Goal: Information Seeking & Learning: Learn about a topic

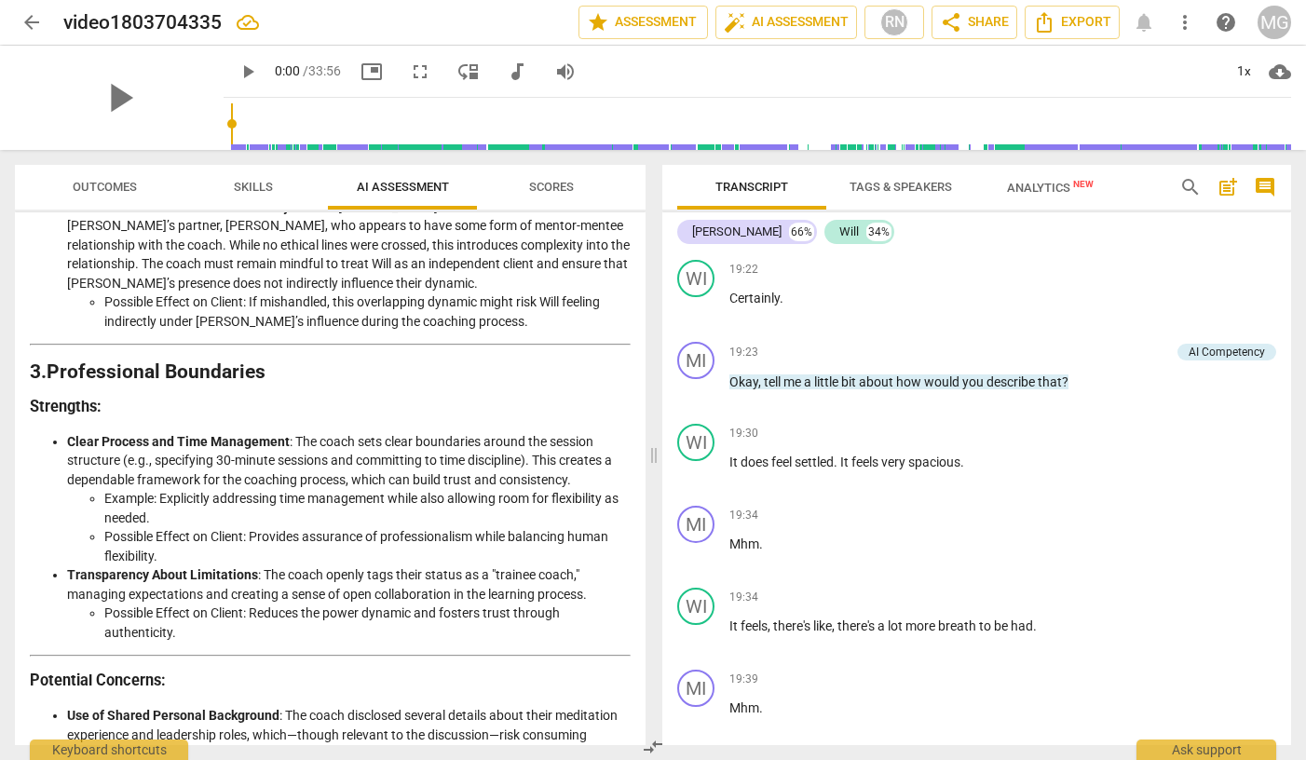
scroll to position [1961, 0]
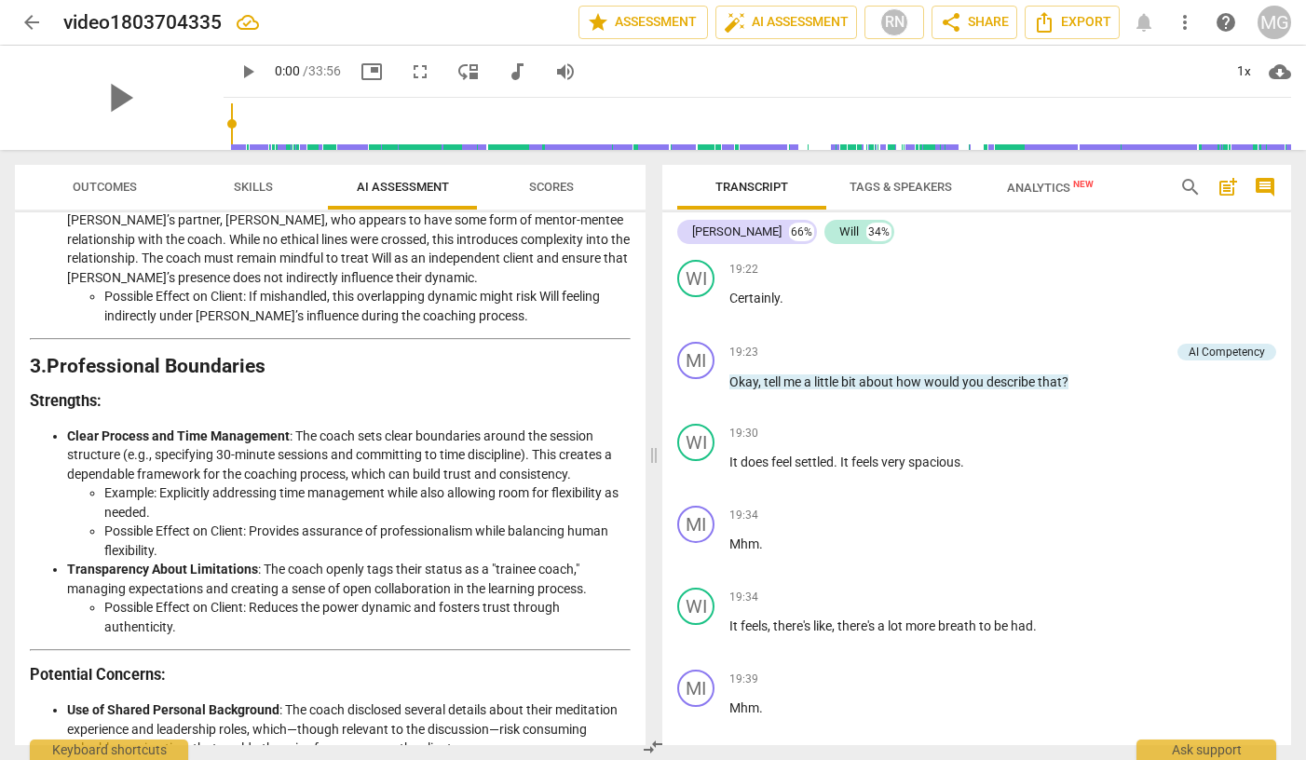
click at [289, 483] on li "Example: Explicitly addressing time management while also allowing room for fle…" at bounding box center [367, 502] width 526 height 38
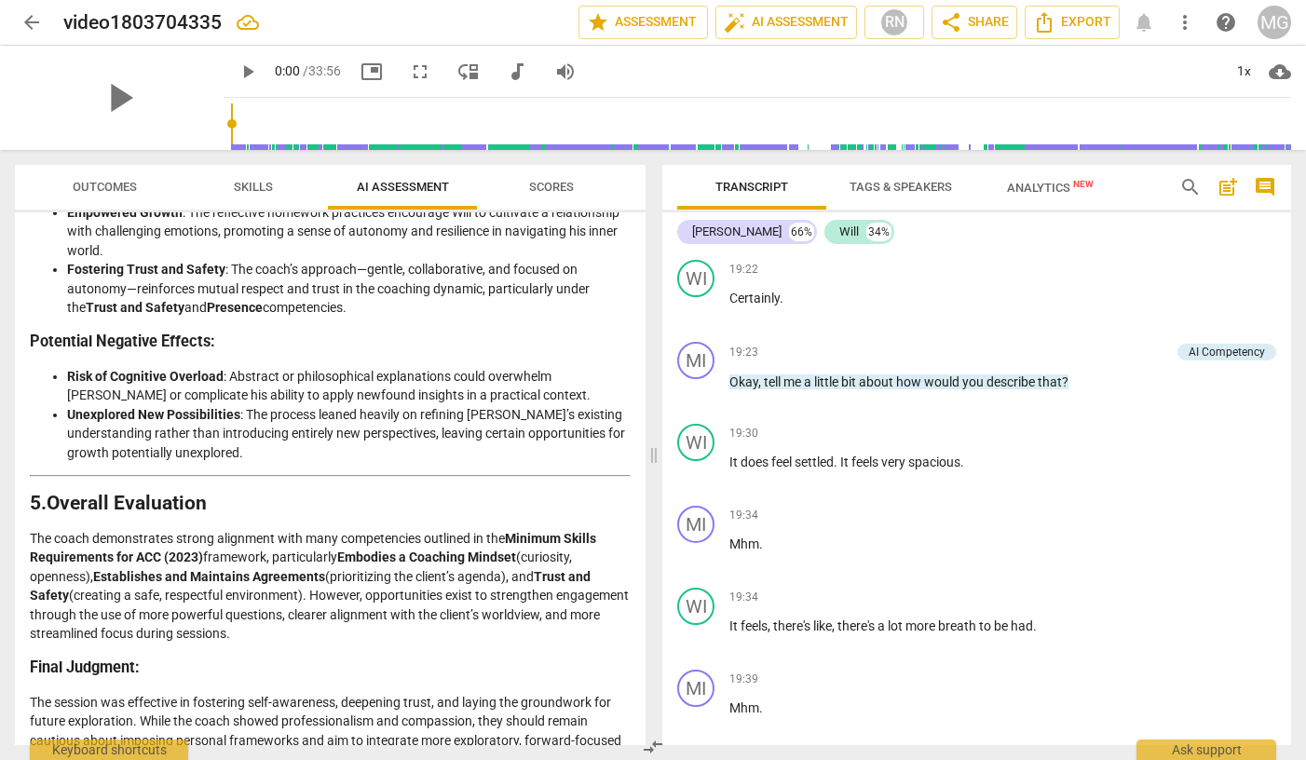
scroll to position [2764, 0]
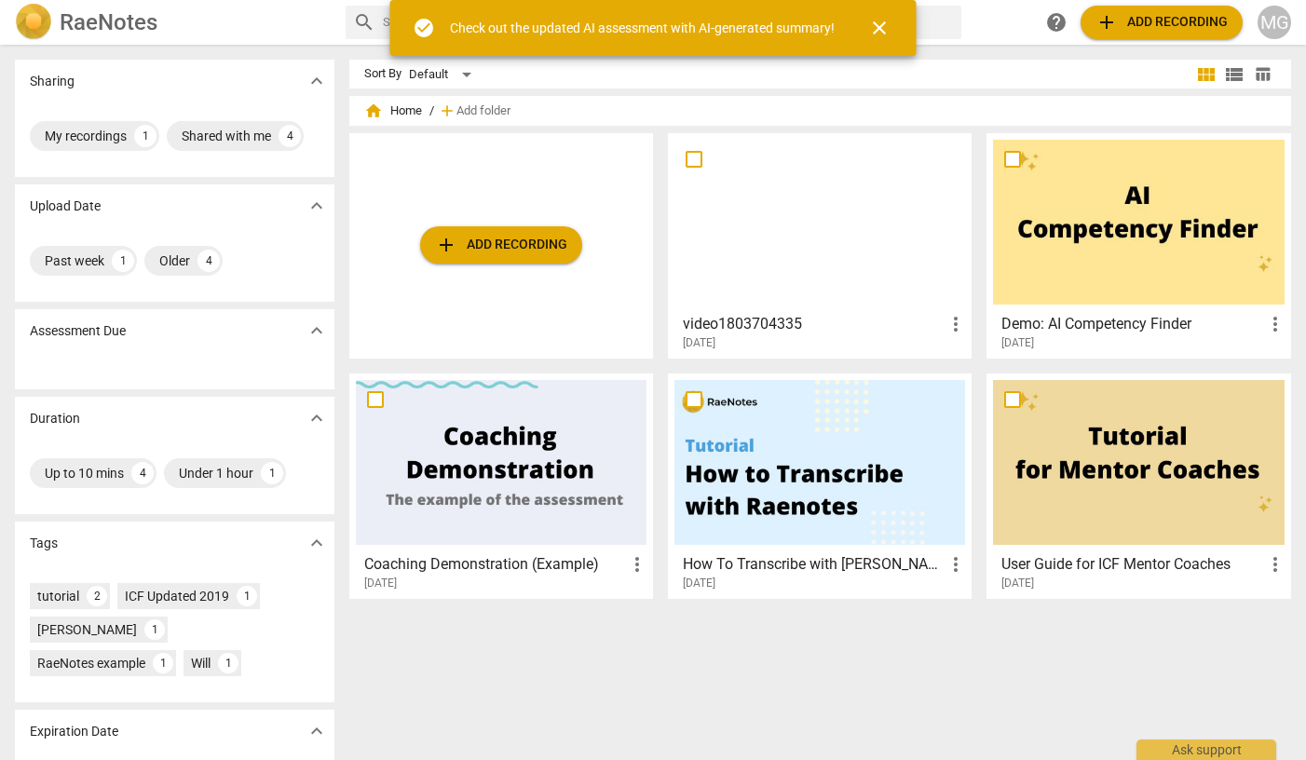
click at [800, 278] on div at bounding box center [819, 222] width 291 height 165
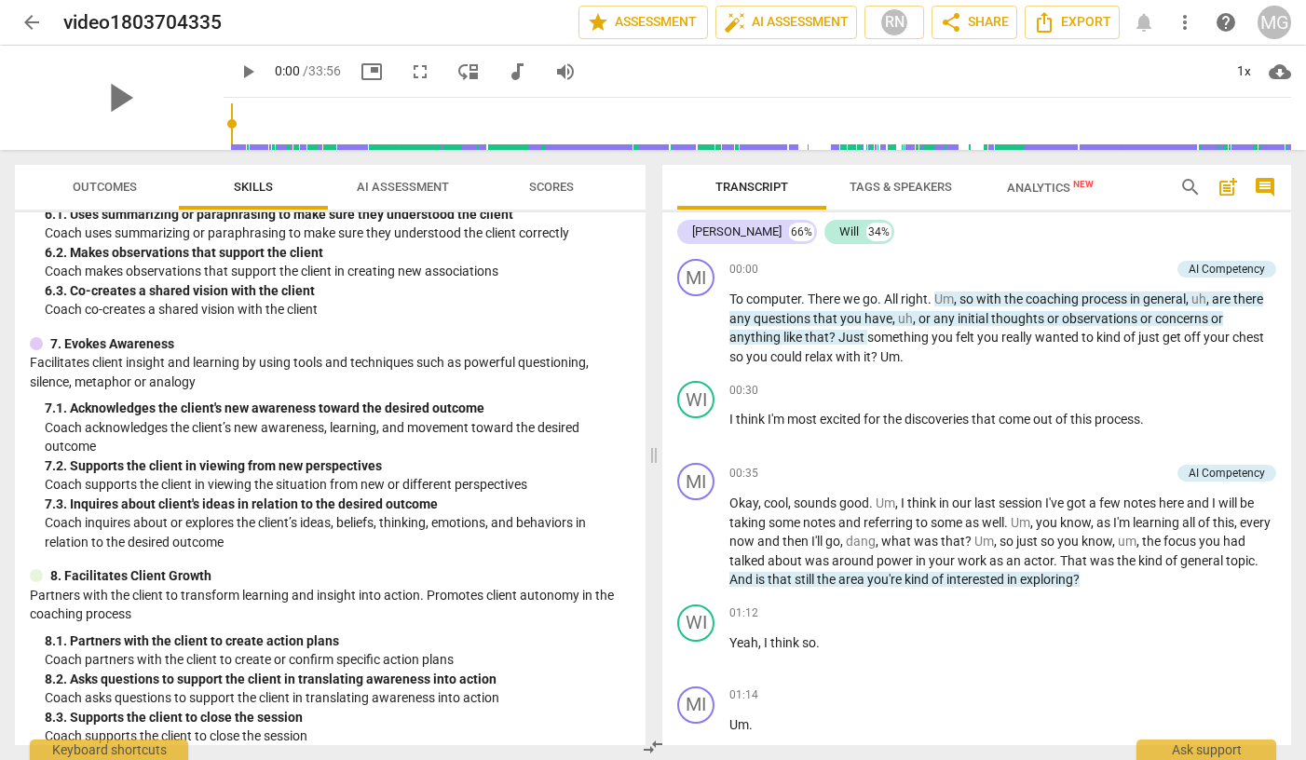
scroll to position [985, 0]
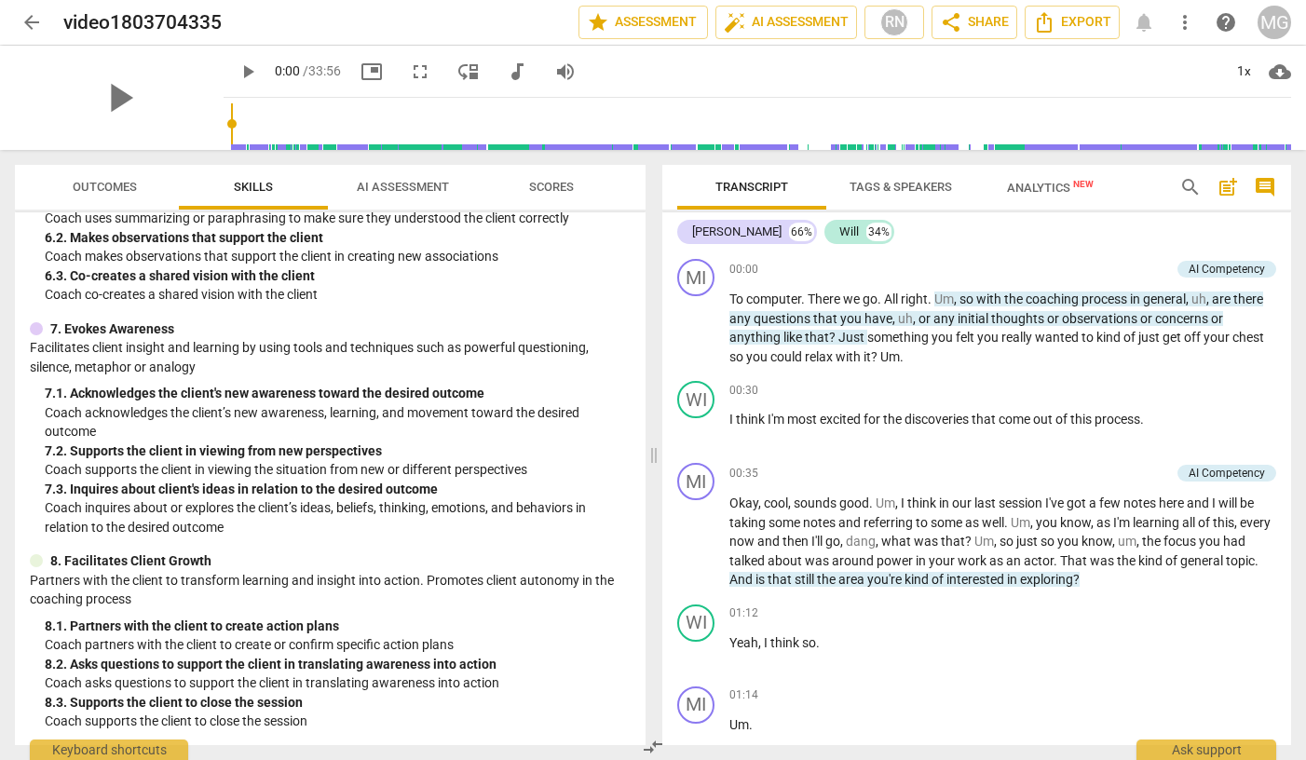
click at [555, 191] on span "Scores" at bounding box center [551, 187] width 45 height 14
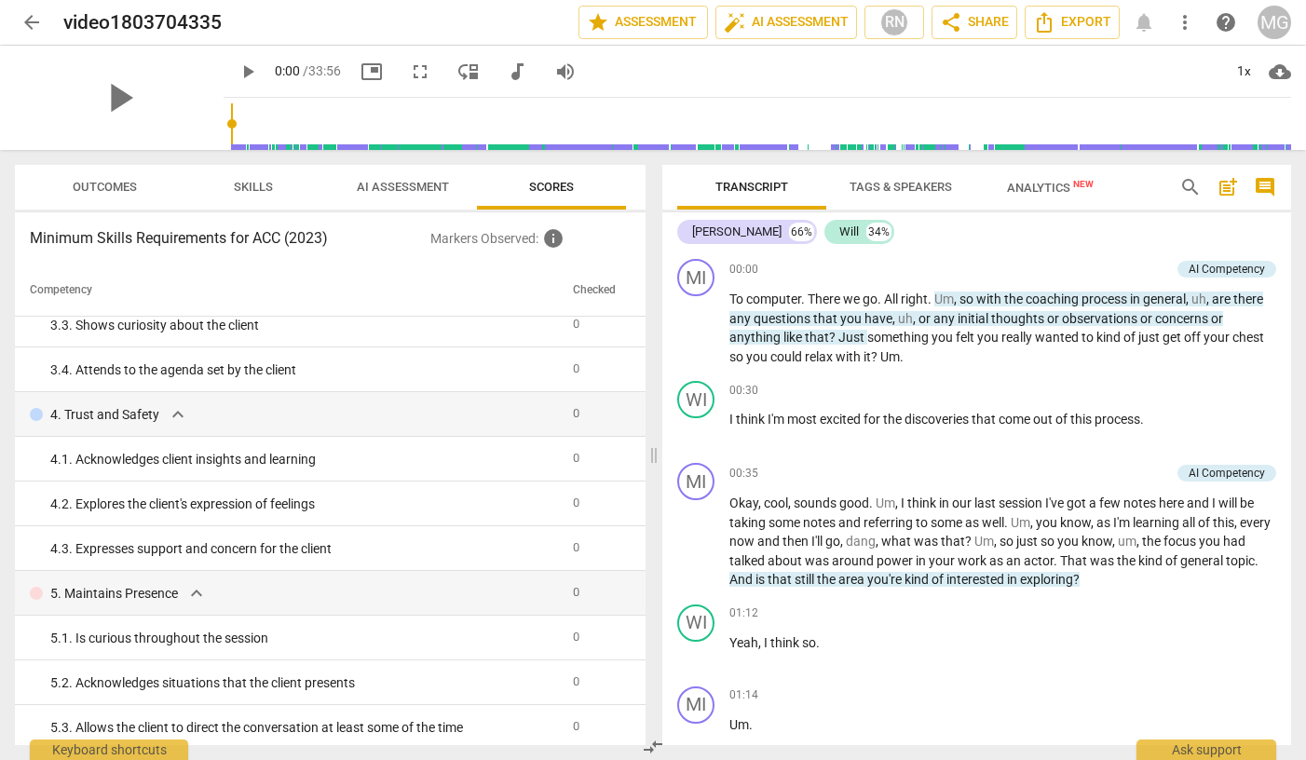
scroll to position [0, 0]
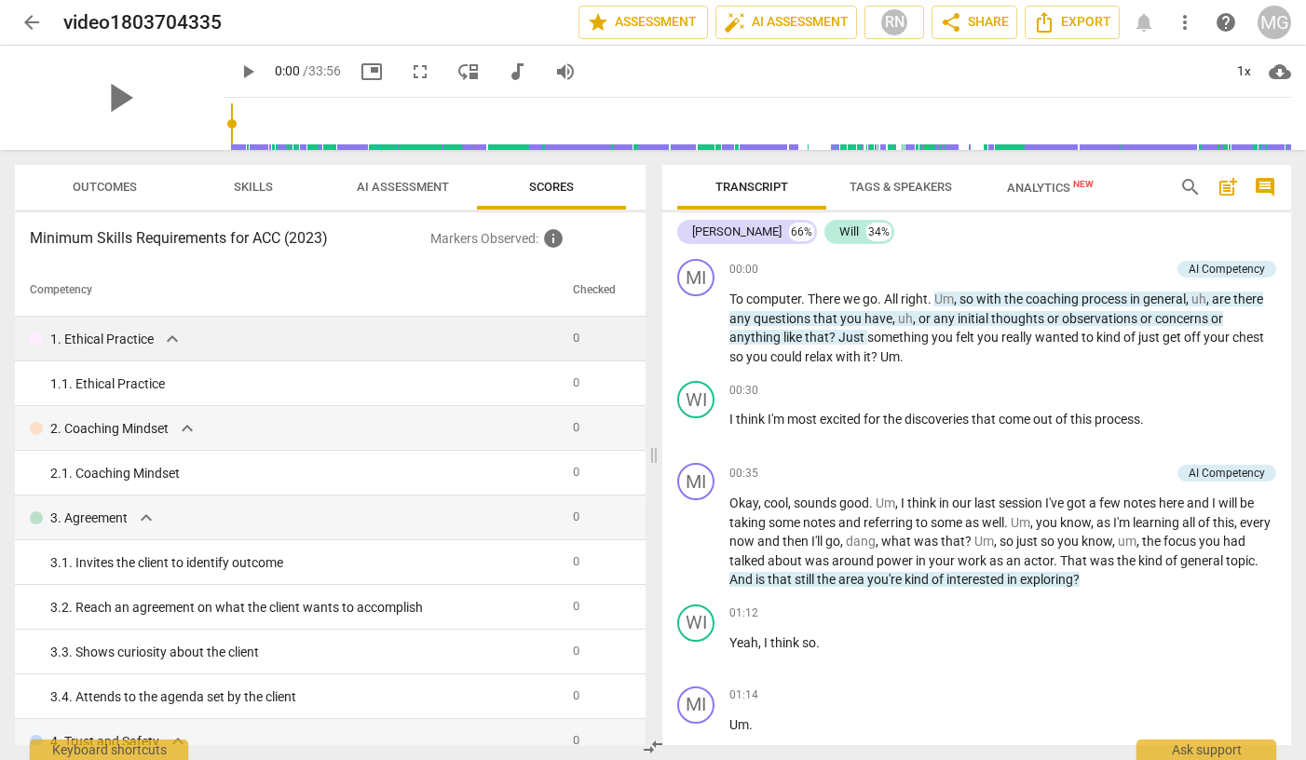
click at [172, 338] on span "expand_more" at bounding box center [172, 339] width 22 height 22
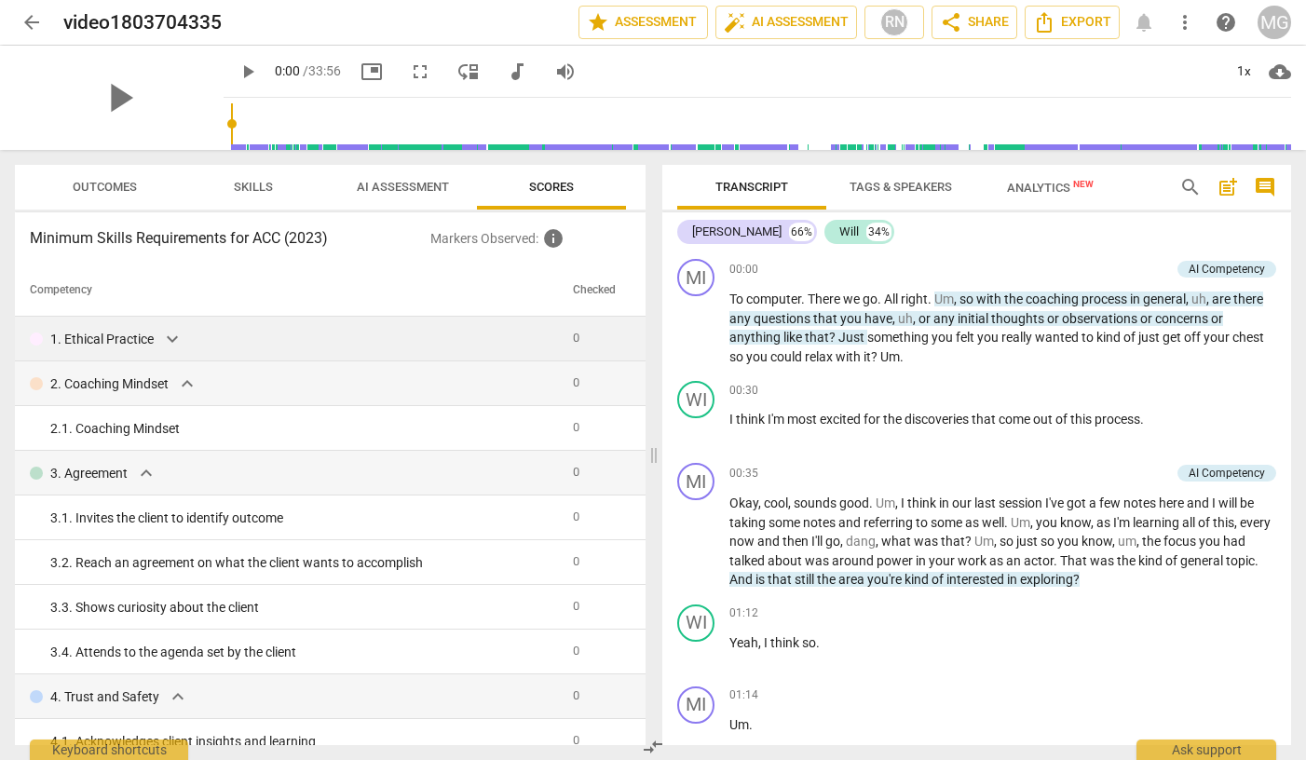
click at [172, 338] on span "expand_more" at bounding box center [172, 339] width 22 height 22
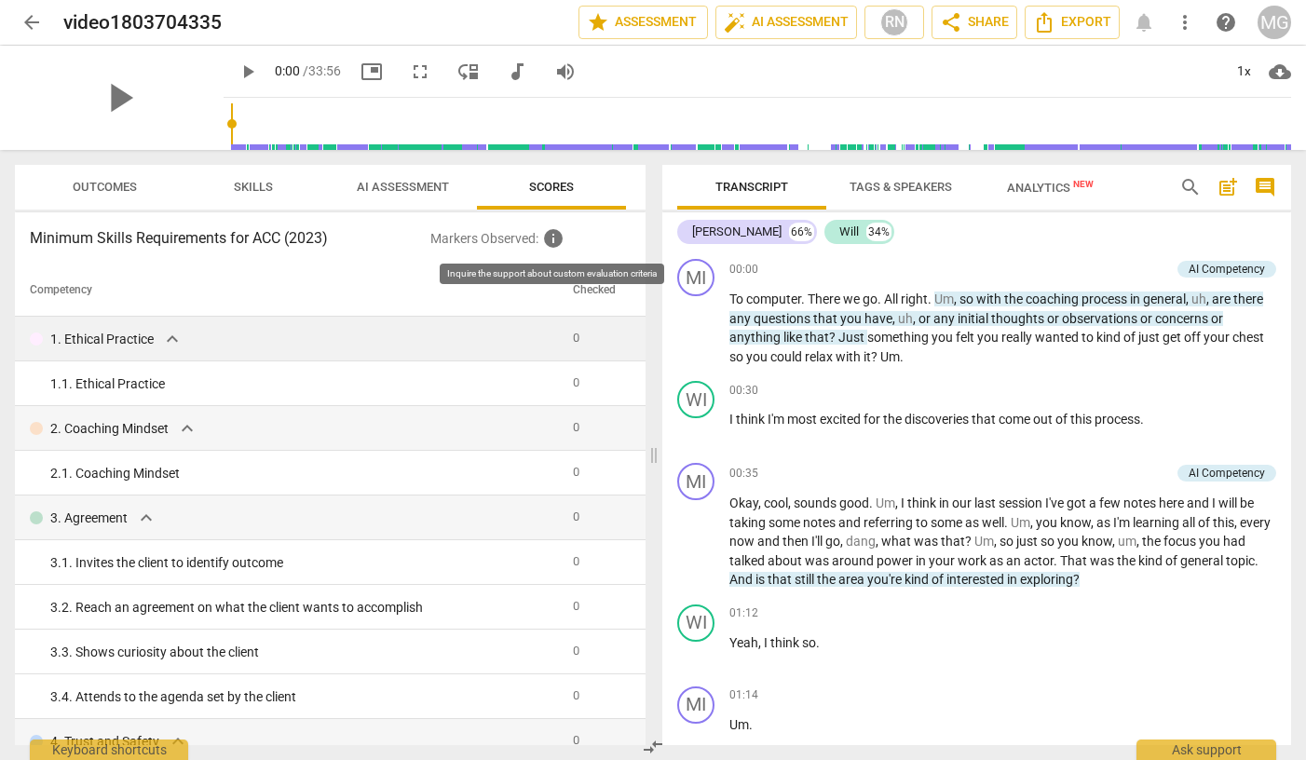
click at [555, 238] on span "info" at bounding box center [553, 238] width 22 height 22
click at [551, 235] on span "info" at bounding box center [553, 238] width 22 height 22
click at [411, 186] on span "AI Assessment" at bounding box center [403, 187] width 92 height 14
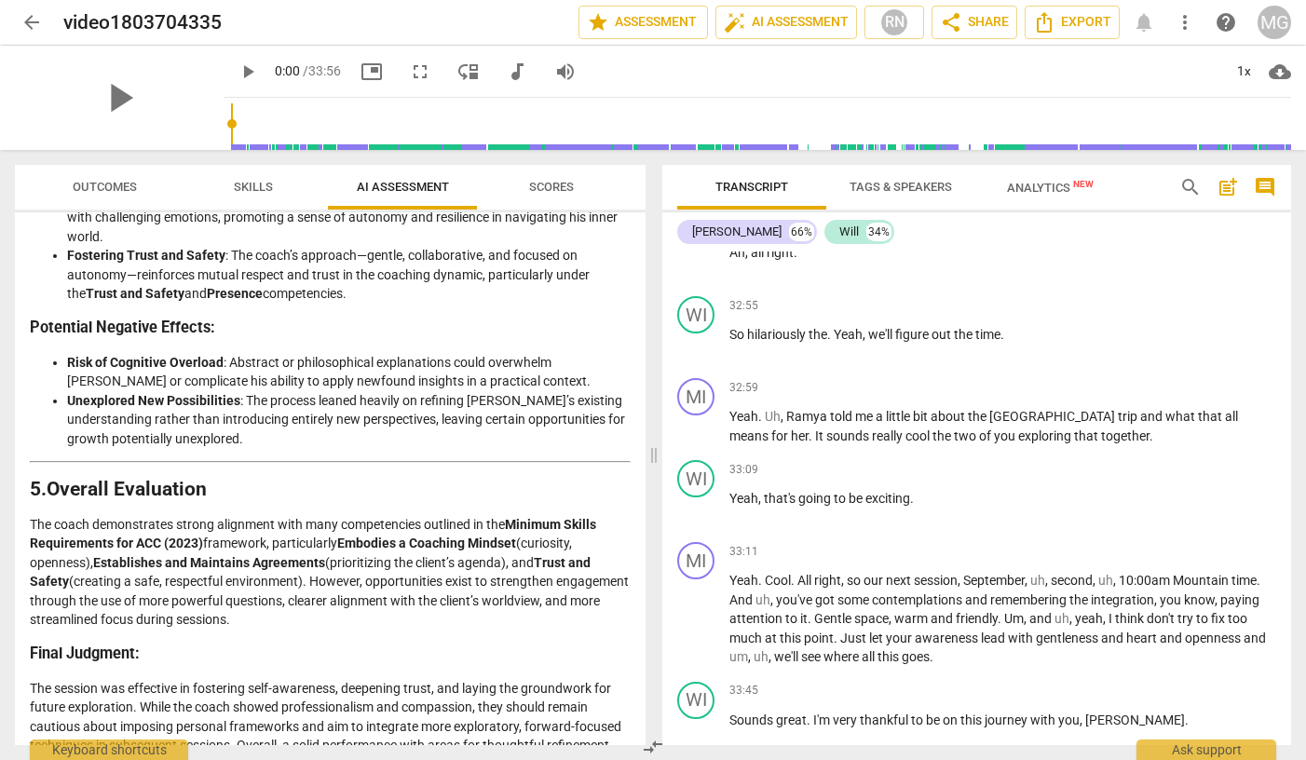
scroll to position [12100, 0]
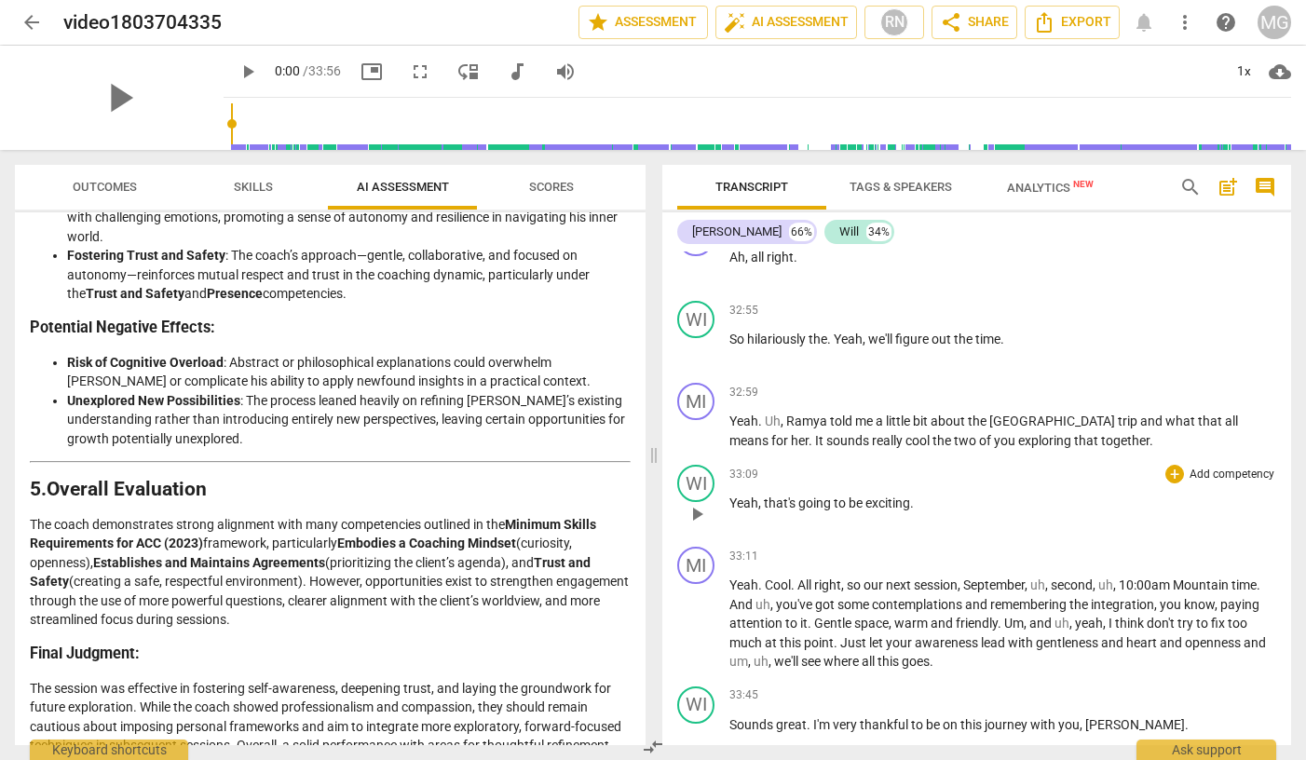
click at [1198, 483] on p "Add competency" at bounding box center [1232, 475] width 88 height 17
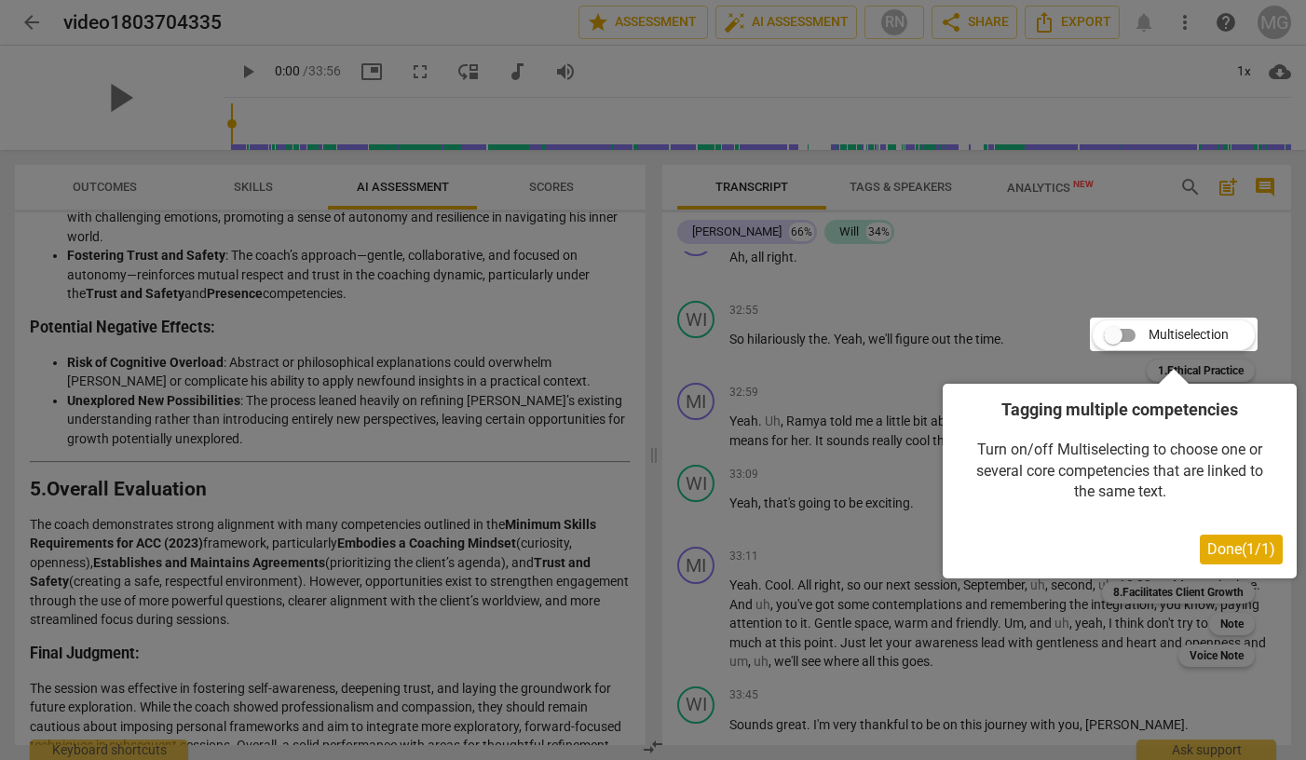
click at [1255, 538] on button "Done ( 1 / 1 )" at bounding box center [1241, 550] width 83 height 30
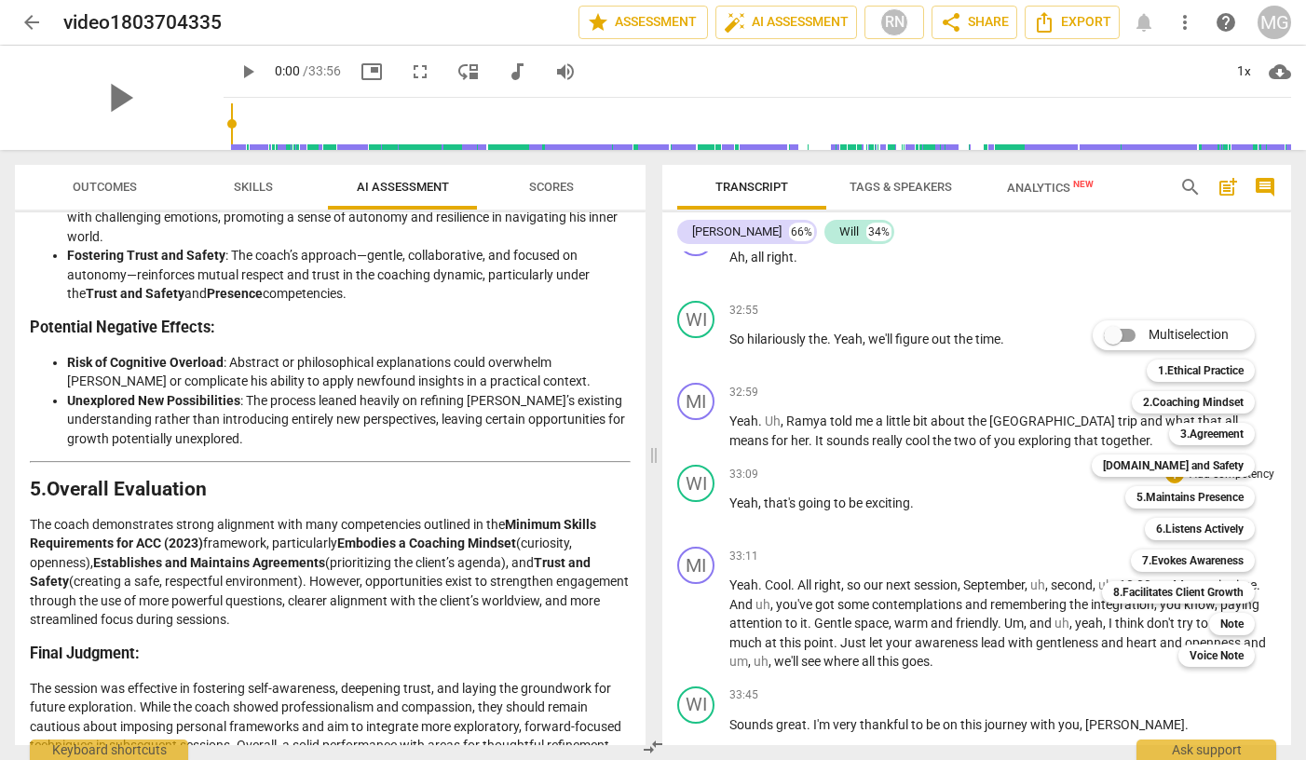
click at [1023, 509] on div at bounding box center [653, 380] width 1306 height 760
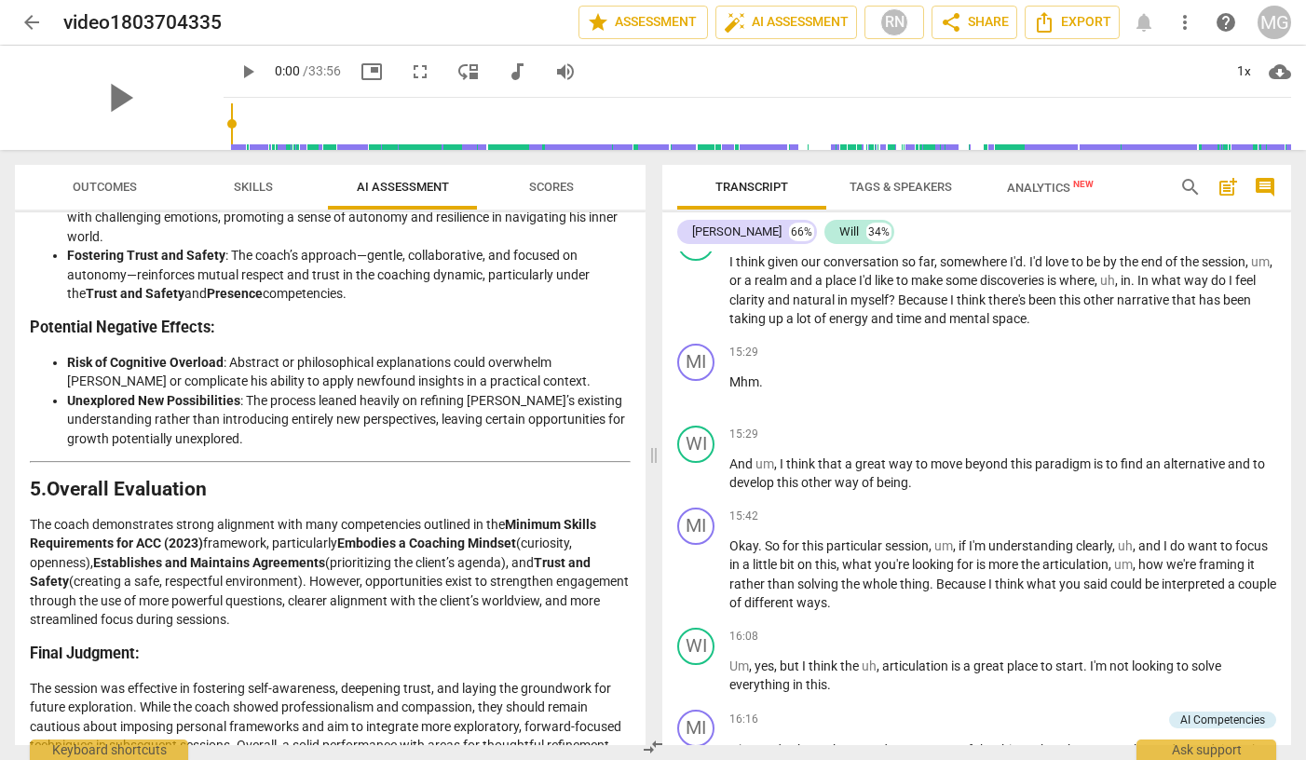
scroll to position [5250, 0]
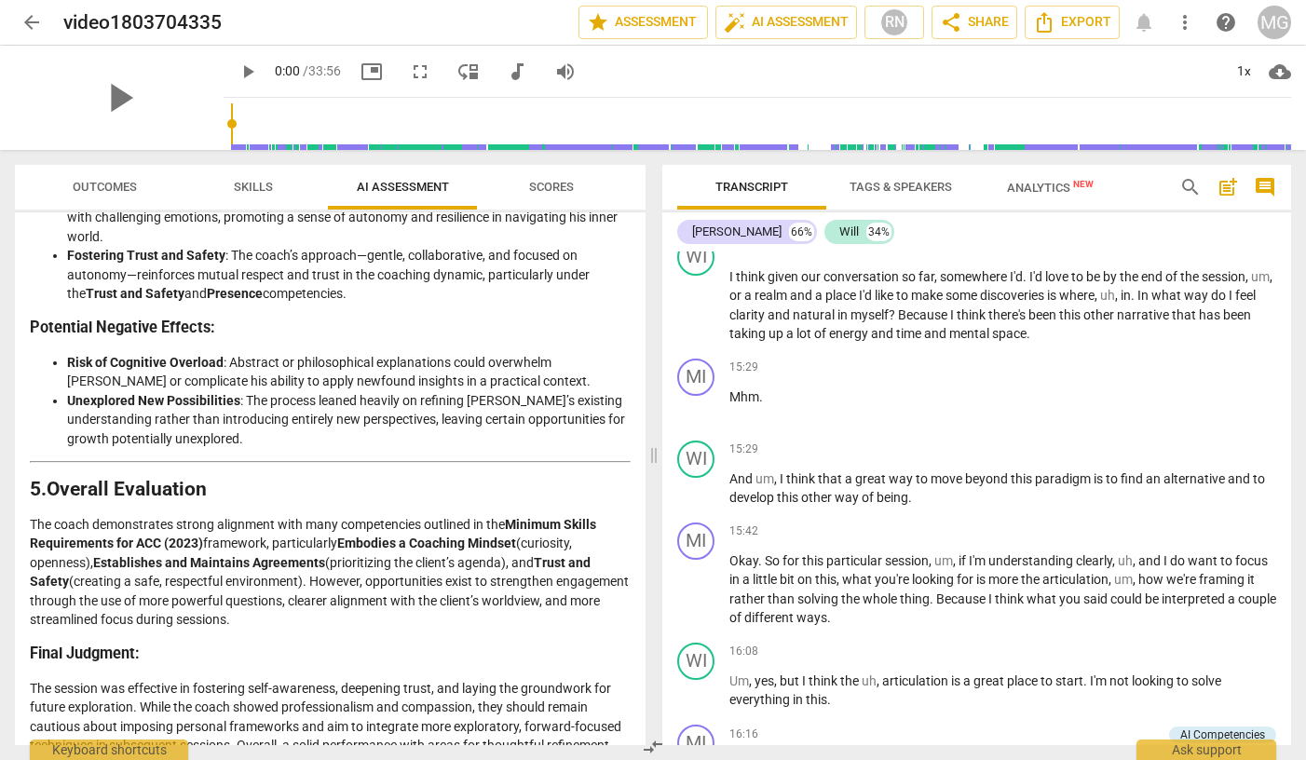
click at [106, 186] on span "Outcomes" at bounding box center [105, 187] width 64 height 14
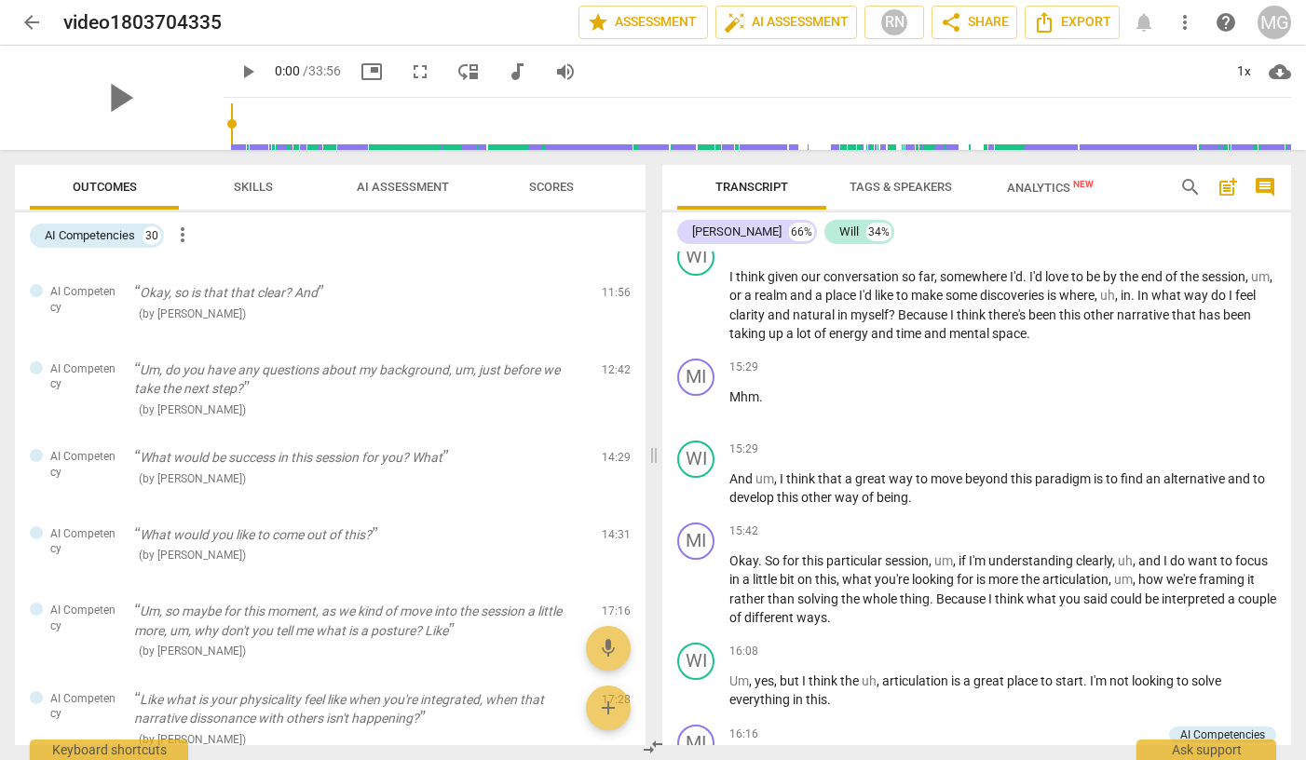
scroll to position [0, 0]
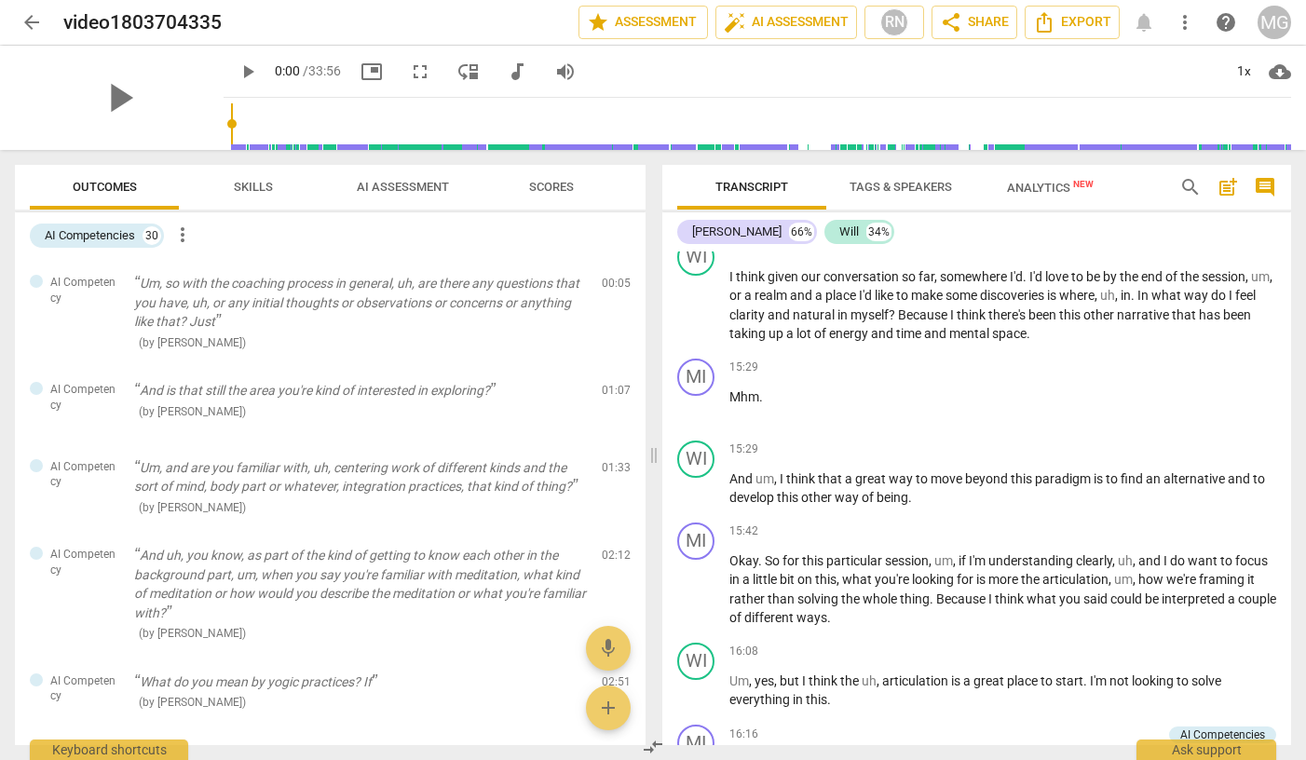
click at [248, 183] on span "Skills" at bounding box center [253, 187] width 39 height 14
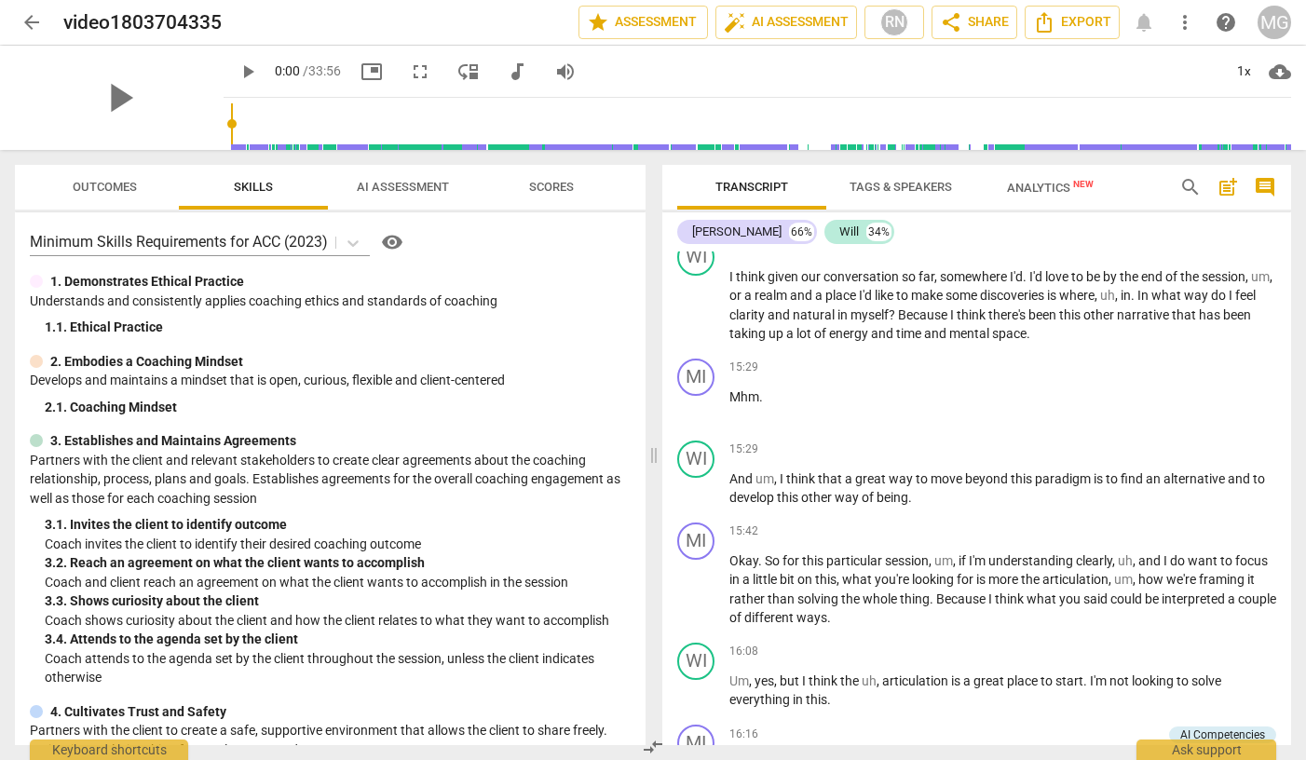
click at [397, 240] on span "visibility" at bounding box center [392, 242] width 22 height 22
click at [795, 22] on span "auto_fix_high AI Assessment" at bounding box center [786, 22] width 125 height 22
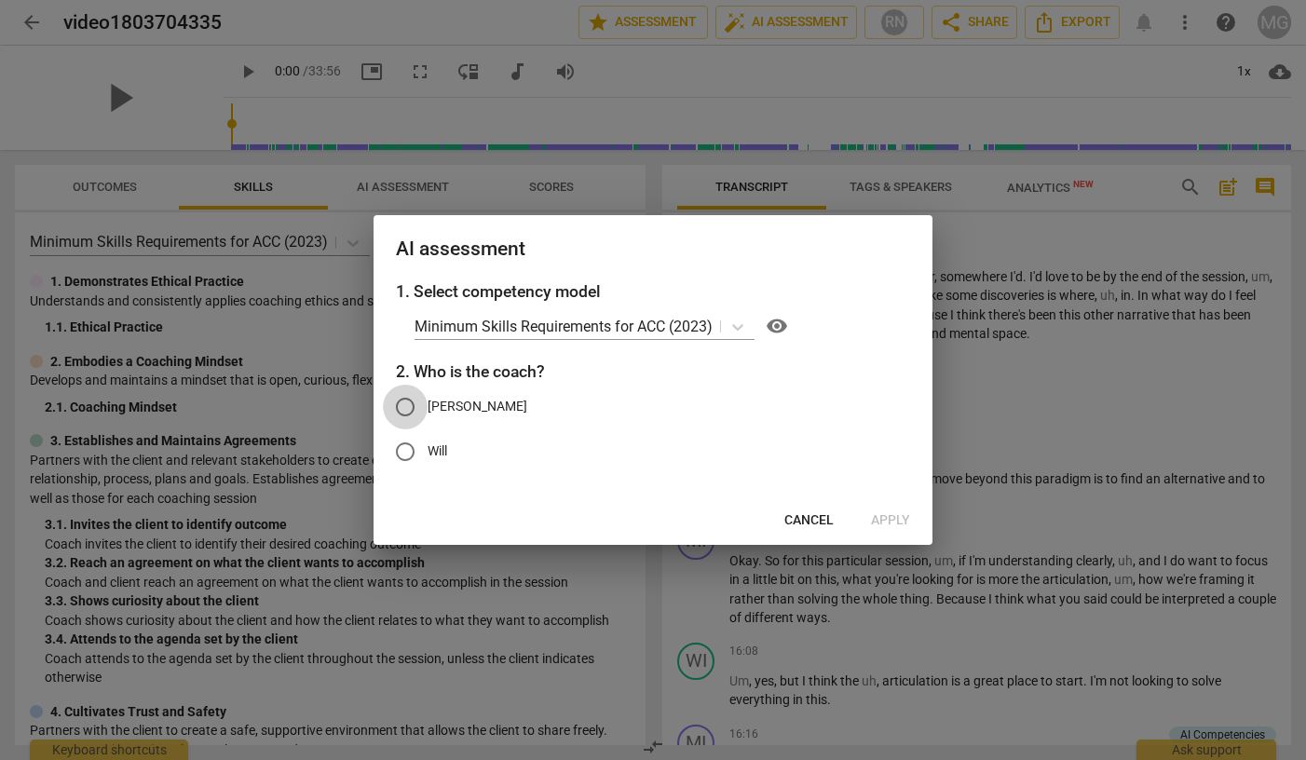
click at [404, 401] on input "[PERSON_NAME]" at bounding box center [405, 407] width 45 height 45
radio input "true"
click at [874, 515] on span "Apply" at bounding box center [890, 520] width 39 height 19
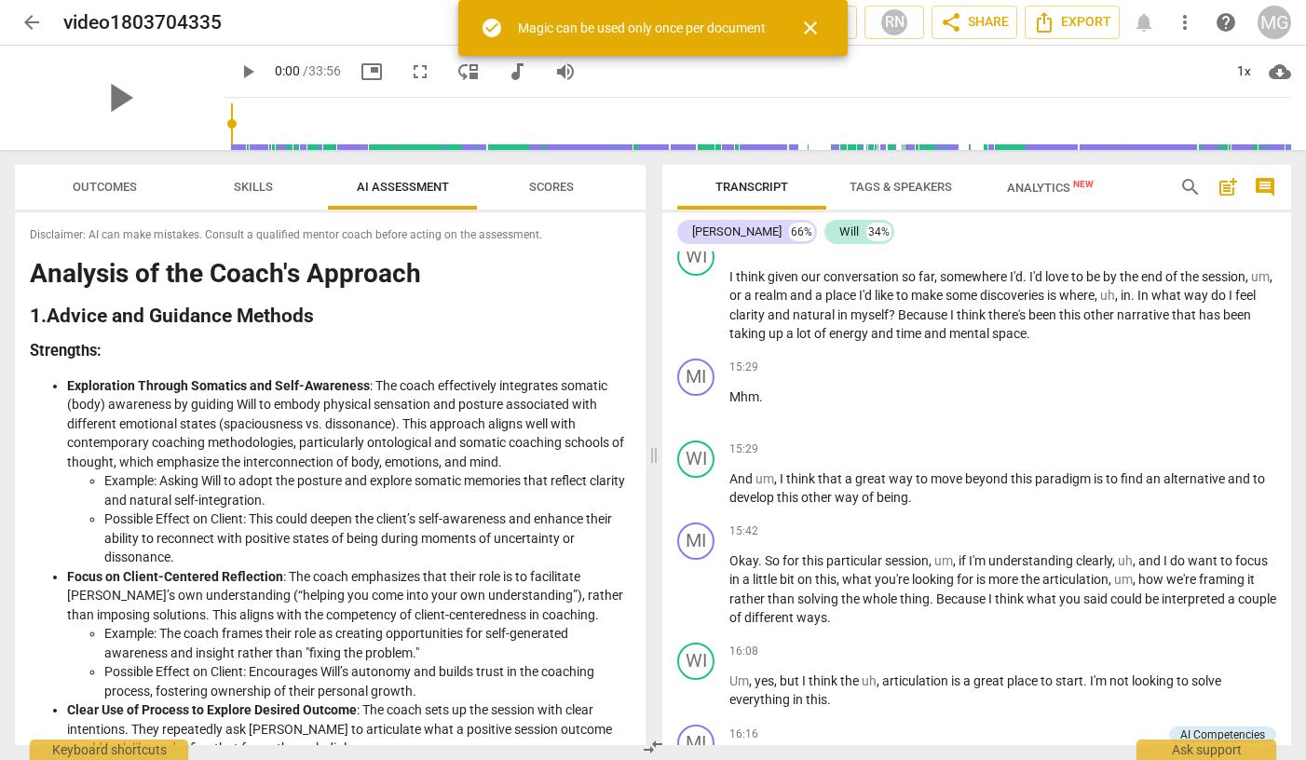
click at [817, 20] on span "close" at bounding box center [810, 28] width 22 height 22
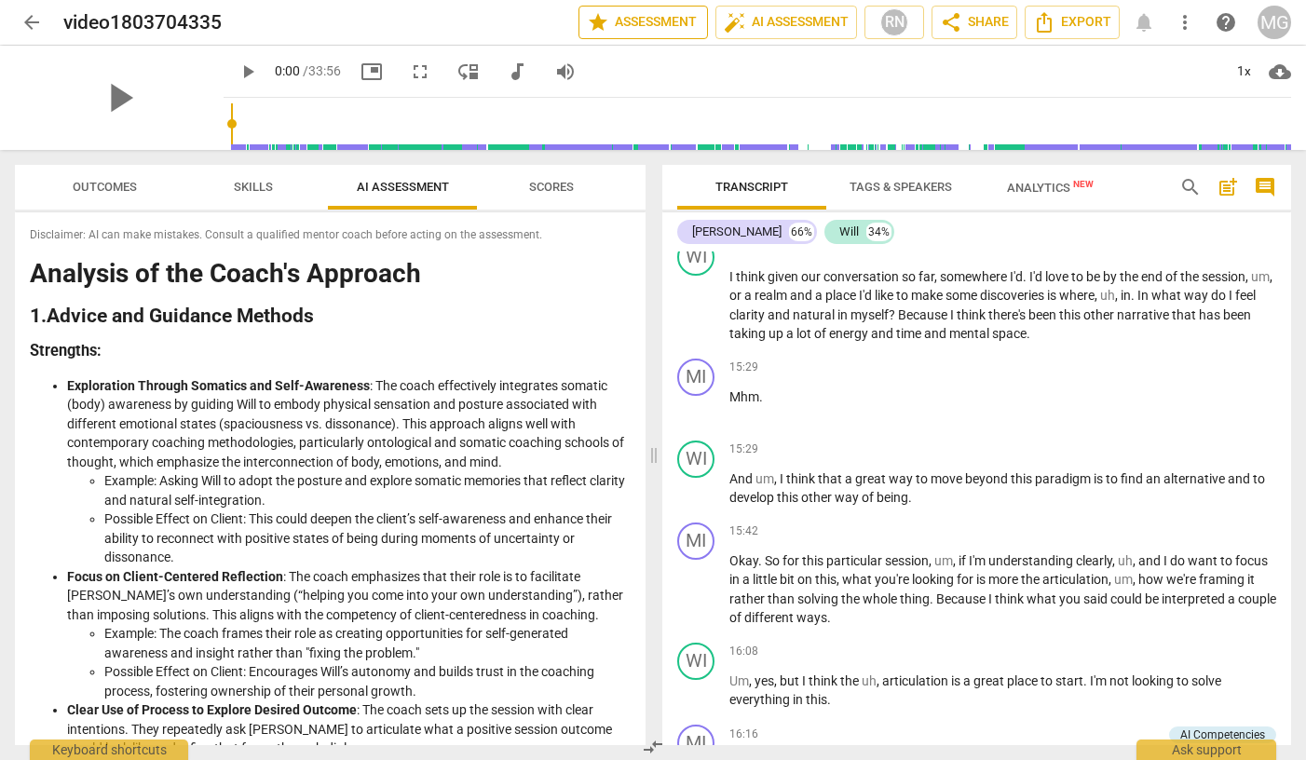
click at [669, 11] on span "star Assessment" at bounding box center [643, 22] width 113 height 22
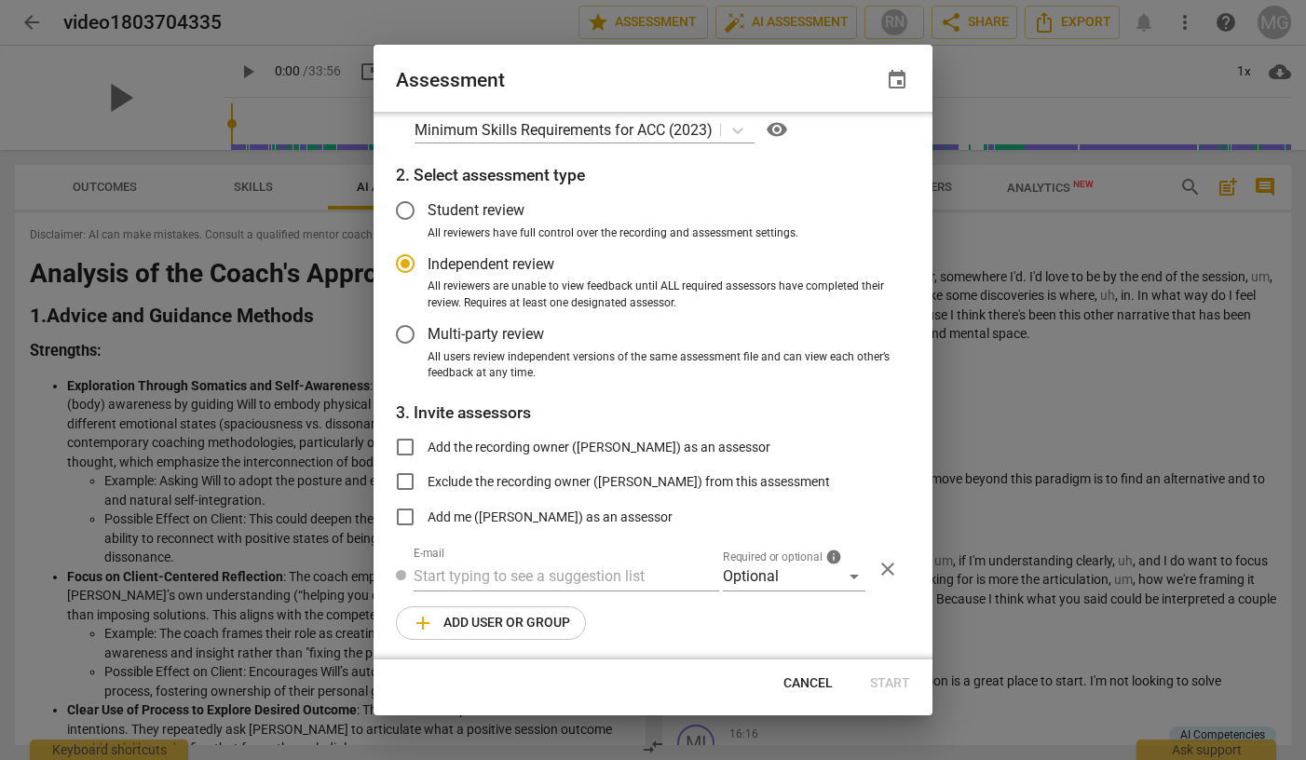
scroll to position [31, 0]
radio input "false"
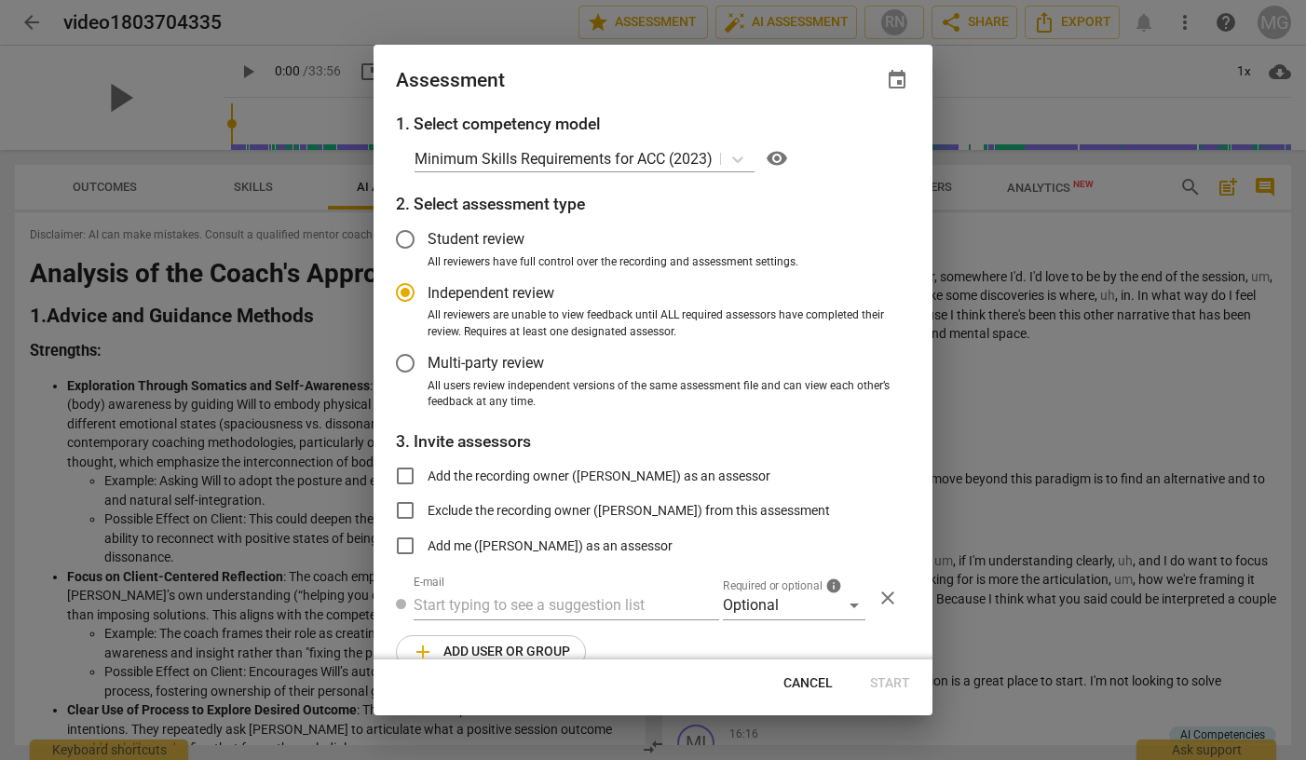
click at [405, 234] on input "Student review" at bounding box center [405, 239] width 45 height 45
radio input "false"
click at [636, 163] on p "Minimum Skills Requirements for ACC (2023)" at bounding box center [563, 158] width 298 height 21
click at [858, 220] on label "Student review" at bounding box center [639, 239] width 512 height 45
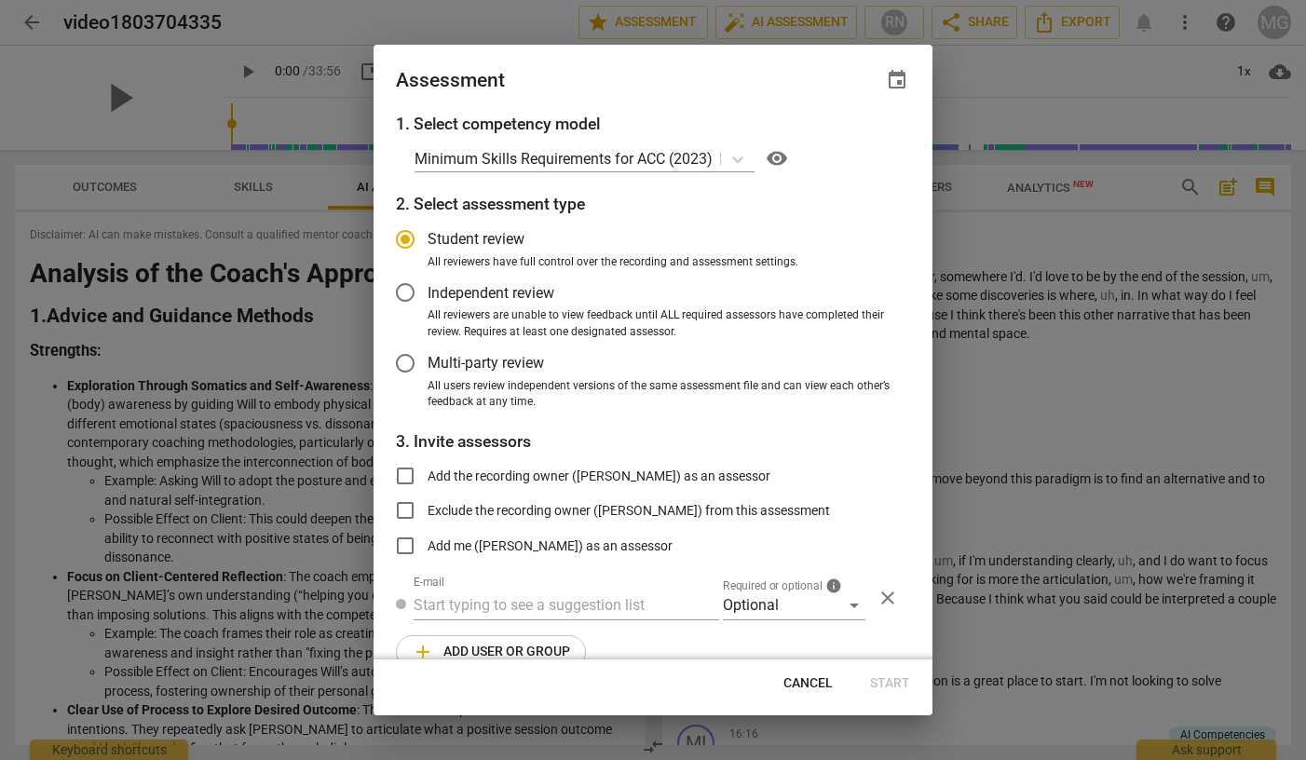
click at [428, 220] on input "Student review" at bounding box center [405, 239] width 45 height 45
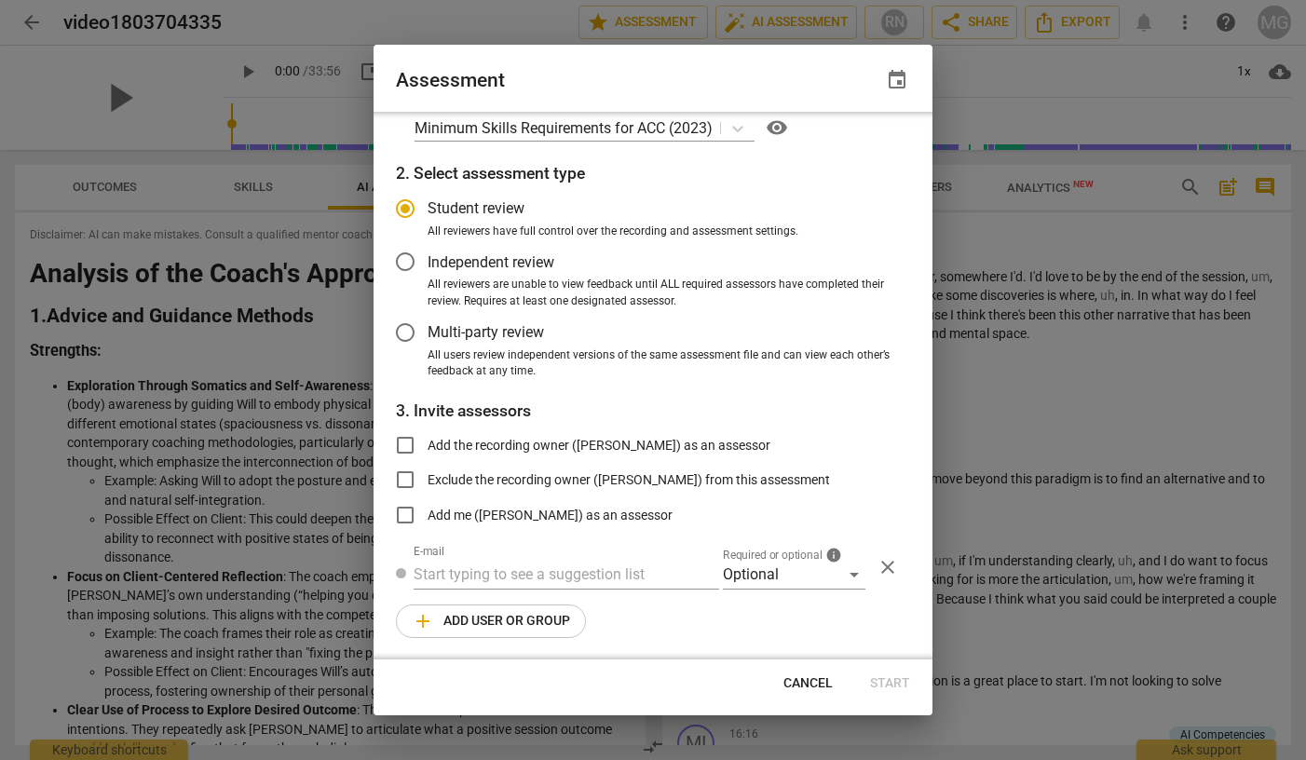
scroll to position [31, 0]
click at [1043, 449] on div at bounding box center [653, 380] width 1306 height 760
radio input "false"
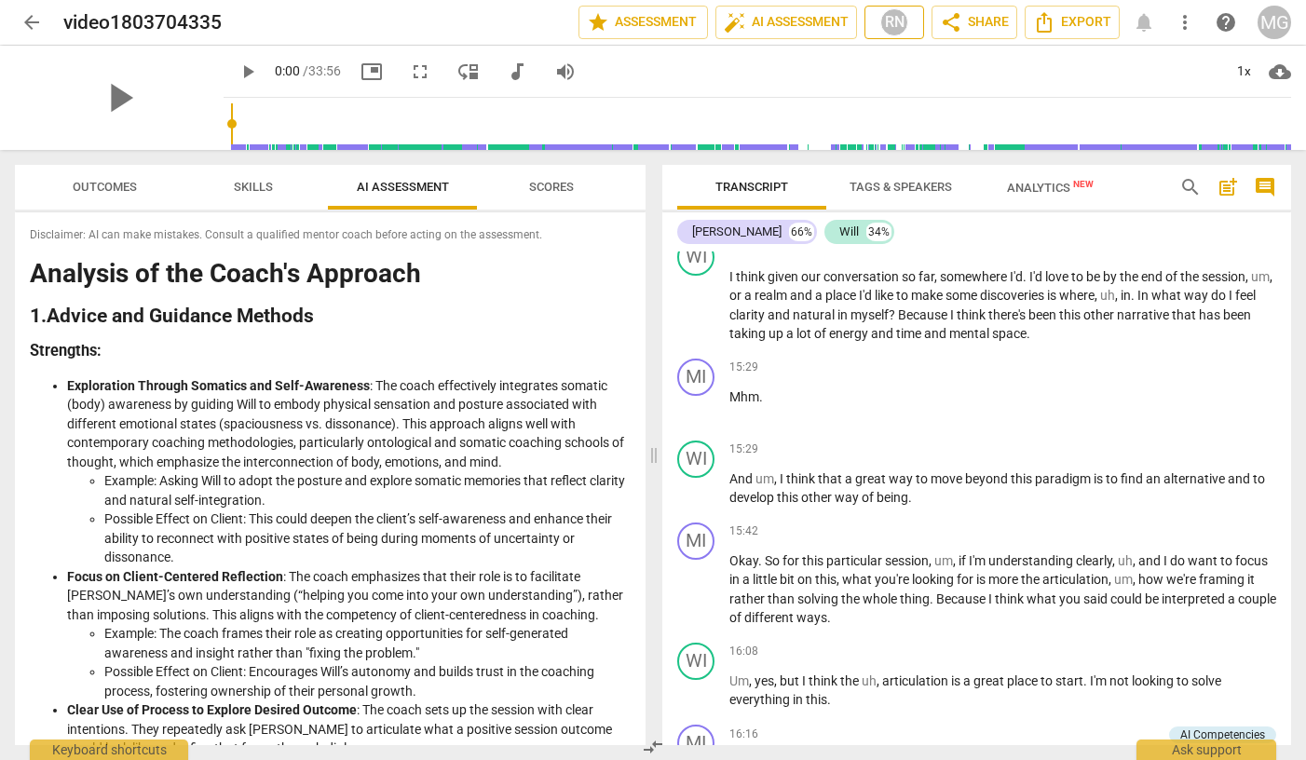
click at [896, 20] on div "RN" at bounding box center [894, 22] width 28 height 28
click at [565, 349] on div at bounding box center [653, 380] width 1306 height 760
click at [246, 183] on span "Skills" at bounding box center [253, 187] width 39 height 14
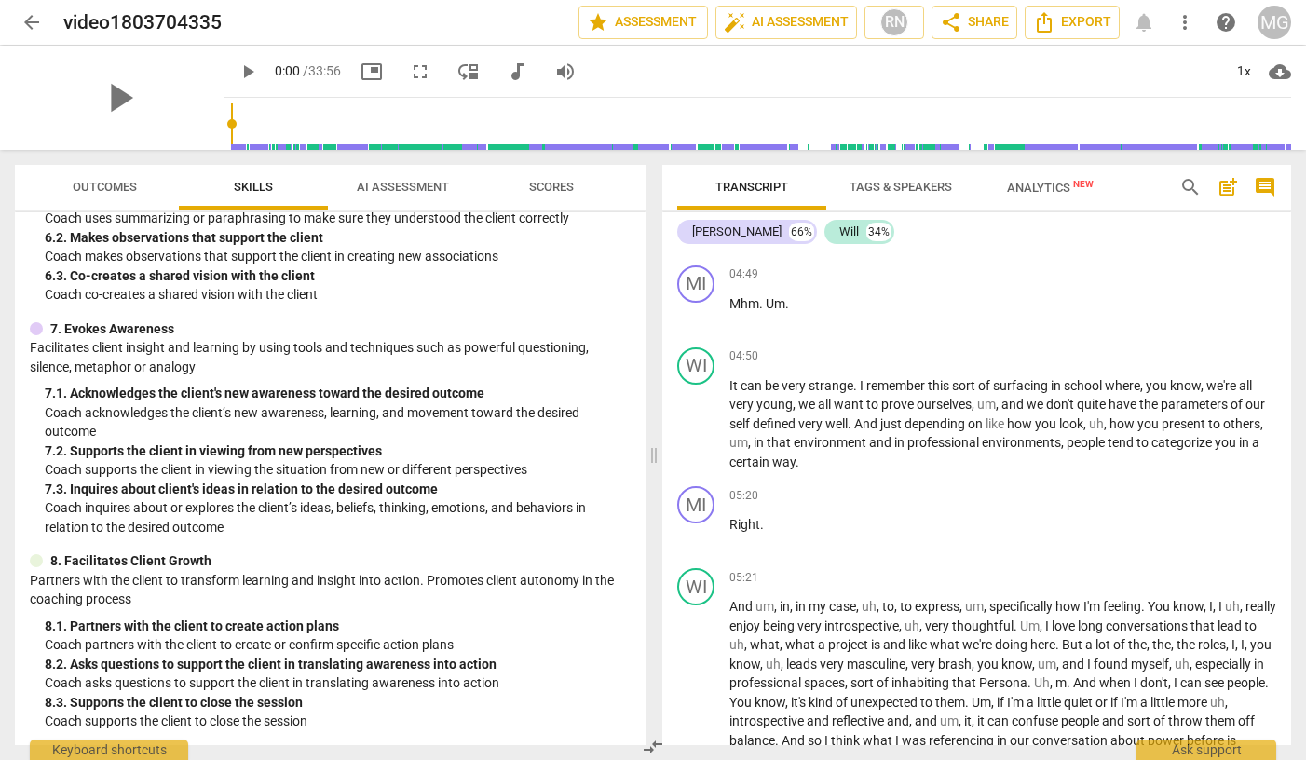
scroll to position [0, 0]
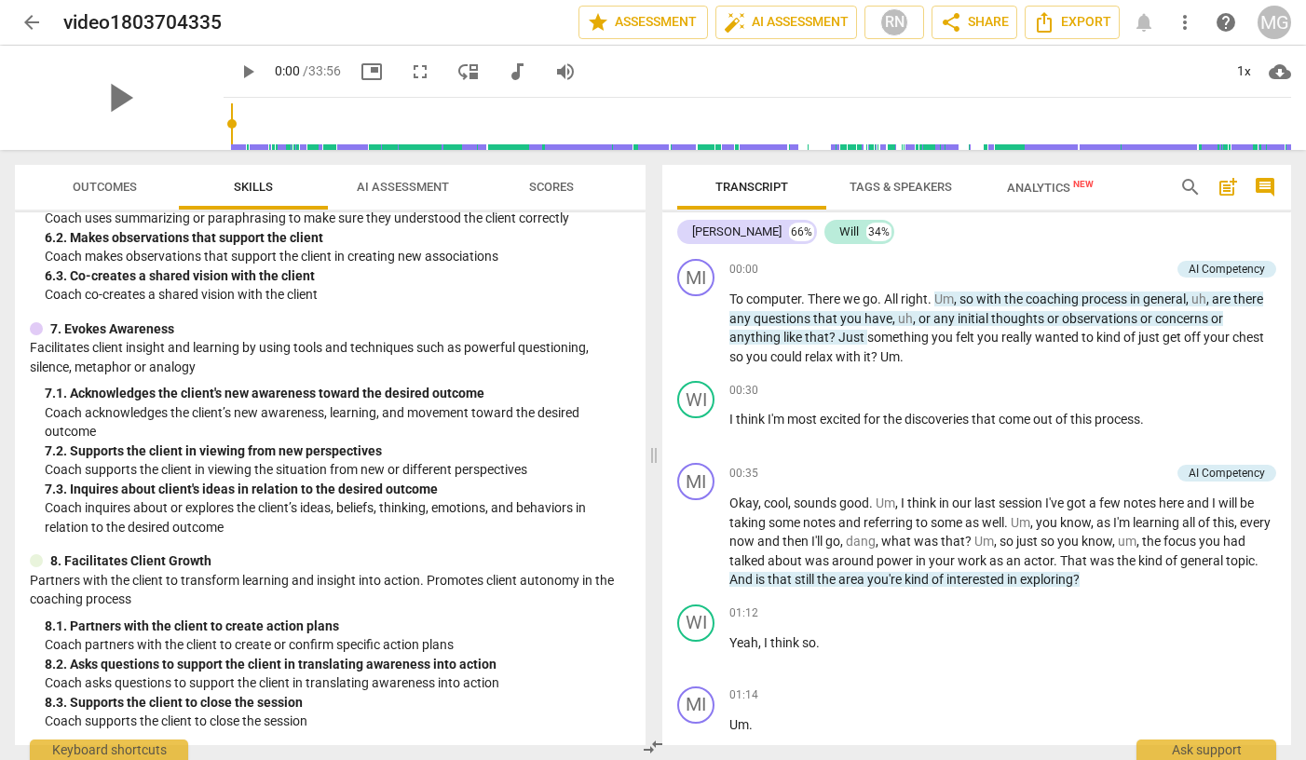
click at [1062, 185] on span "Analytics New" at bounding box center [1050, 188] width 87 height 14
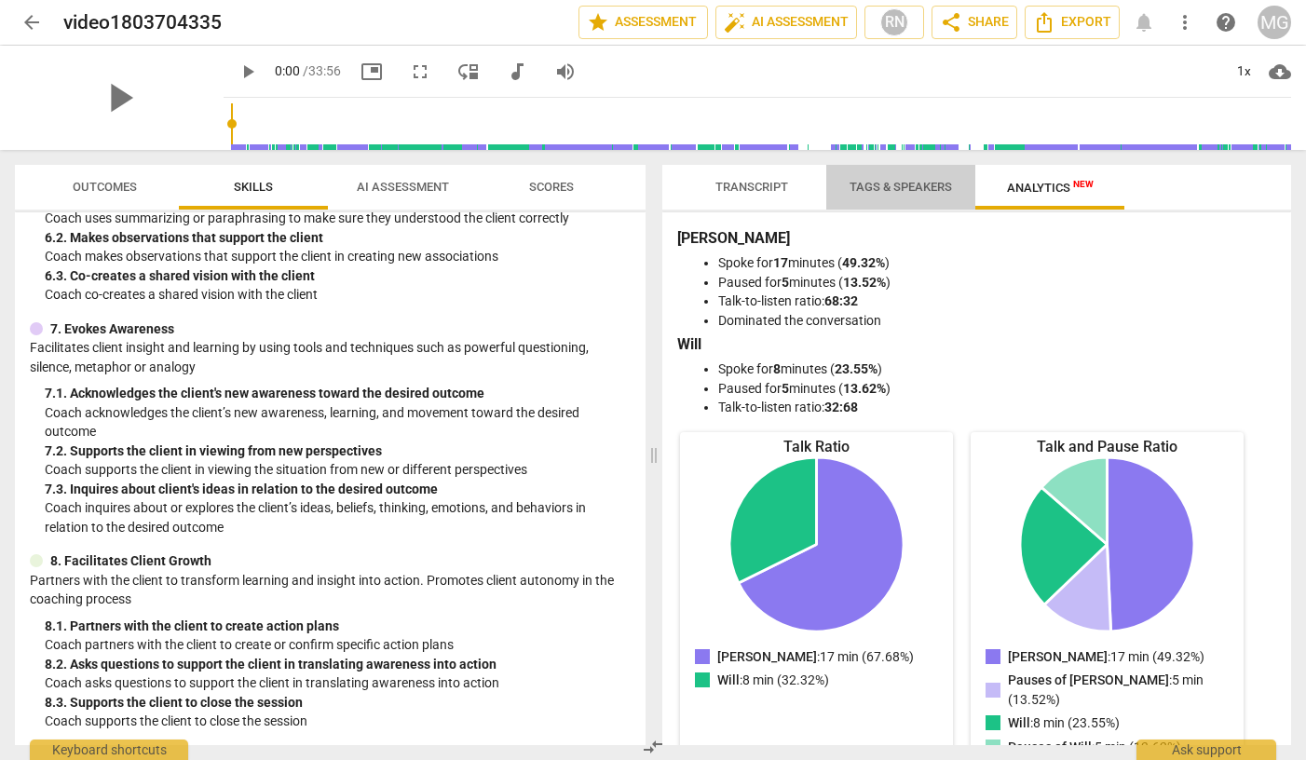
click at [892, 176] on span "Tags & Speakers" at bounding box center [900, 187] width 147 height 25
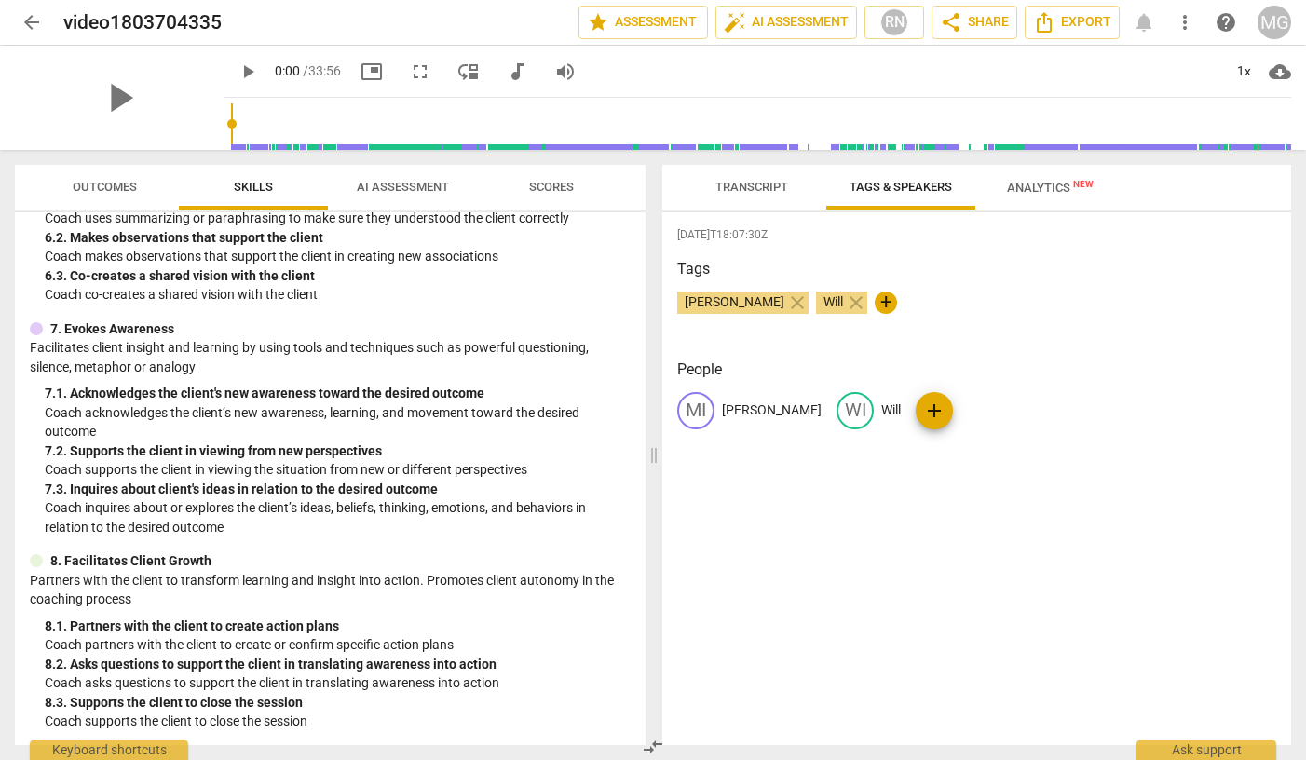
click at [762, 192] on span "Transcript" at bounding box center [751, 187] width 73 height 14
